Goal: Find contact information: Find contact information

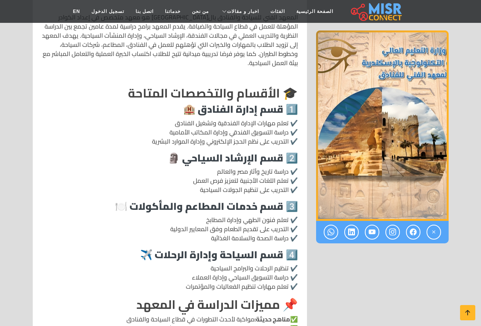
scroll to position [381, 0]
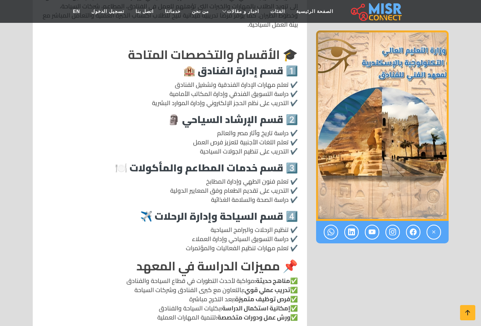
click at [391, 64] on img "1 / 1" at bounding box center [382, 125] width 132 height 190
click at [397, 76] on img "1 / 1" at bounding box center [382, 125] width 132 height 190
click at [398, 71] on img "1 / 1" at bounding box center [382, 125] width 132 height 190
click at [398, 70] on img "1 / 1" at bounding box center [382, 125] width 132 height 190
click at [429, 65] on img "1 / 1" at bounding box center [382, 125] width 132 height 190
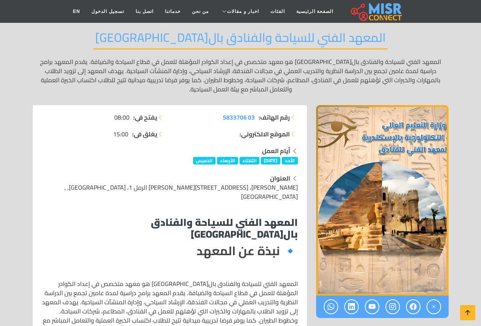
scroll to position [76, 0]
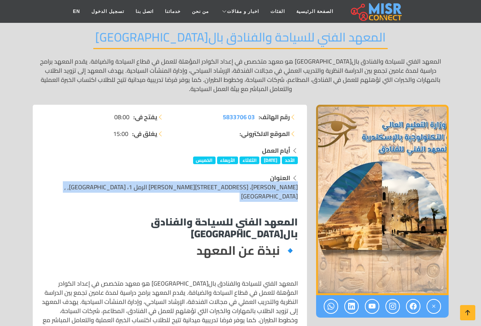
drag, startPoint x: 298, startPoint y: 188, endPoint x: 209, endPoint y: 199, distance: 89.7
copy div "[PERSON_NAME]، [STREET_ADDRESS][PERSON_NAME] الرمل 1، [GEOGRAPHIC_DATA], , [GEO…"
